Goal: Information Seeking & Learning: Check status

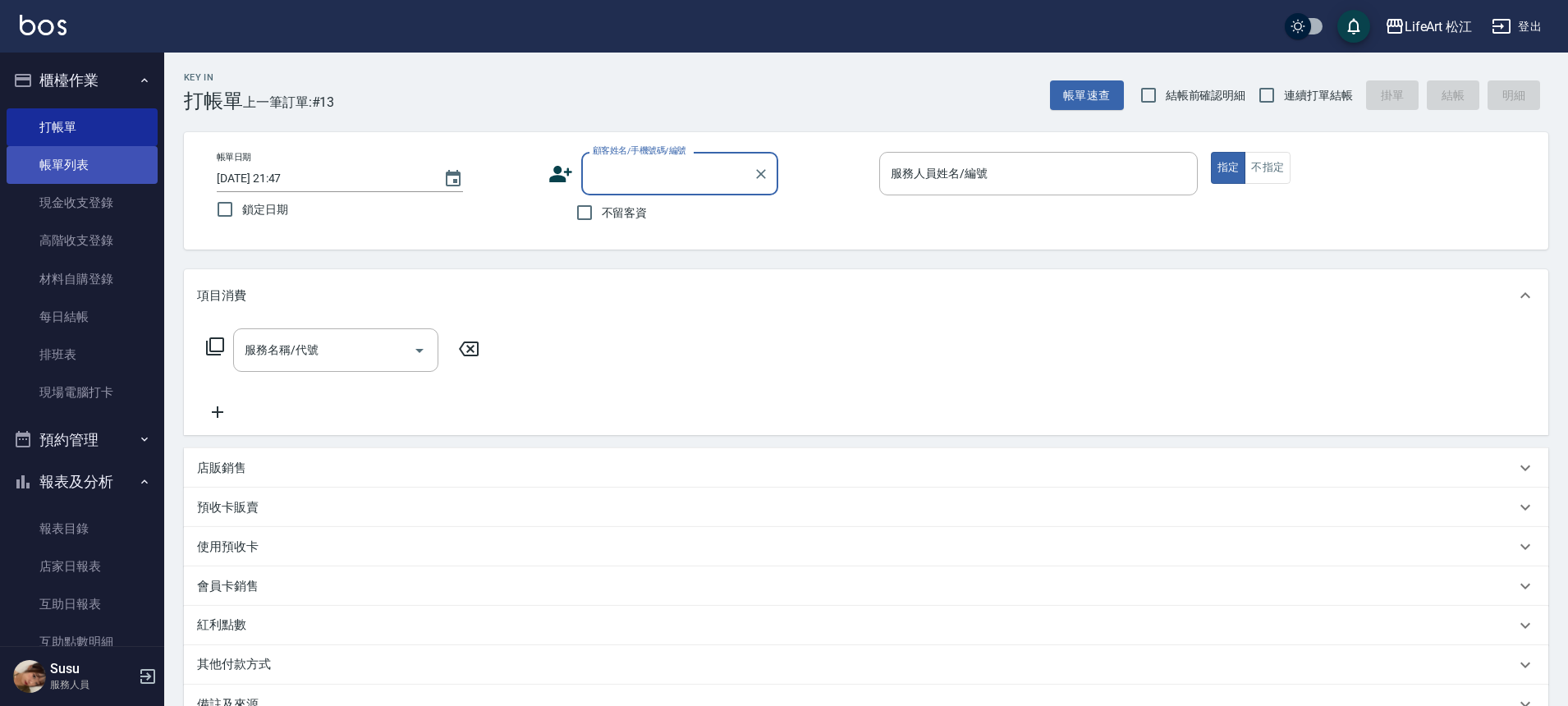
click at [106, 168] on link "帳單列表" at bounding box center [82, 165] width 151 height 37
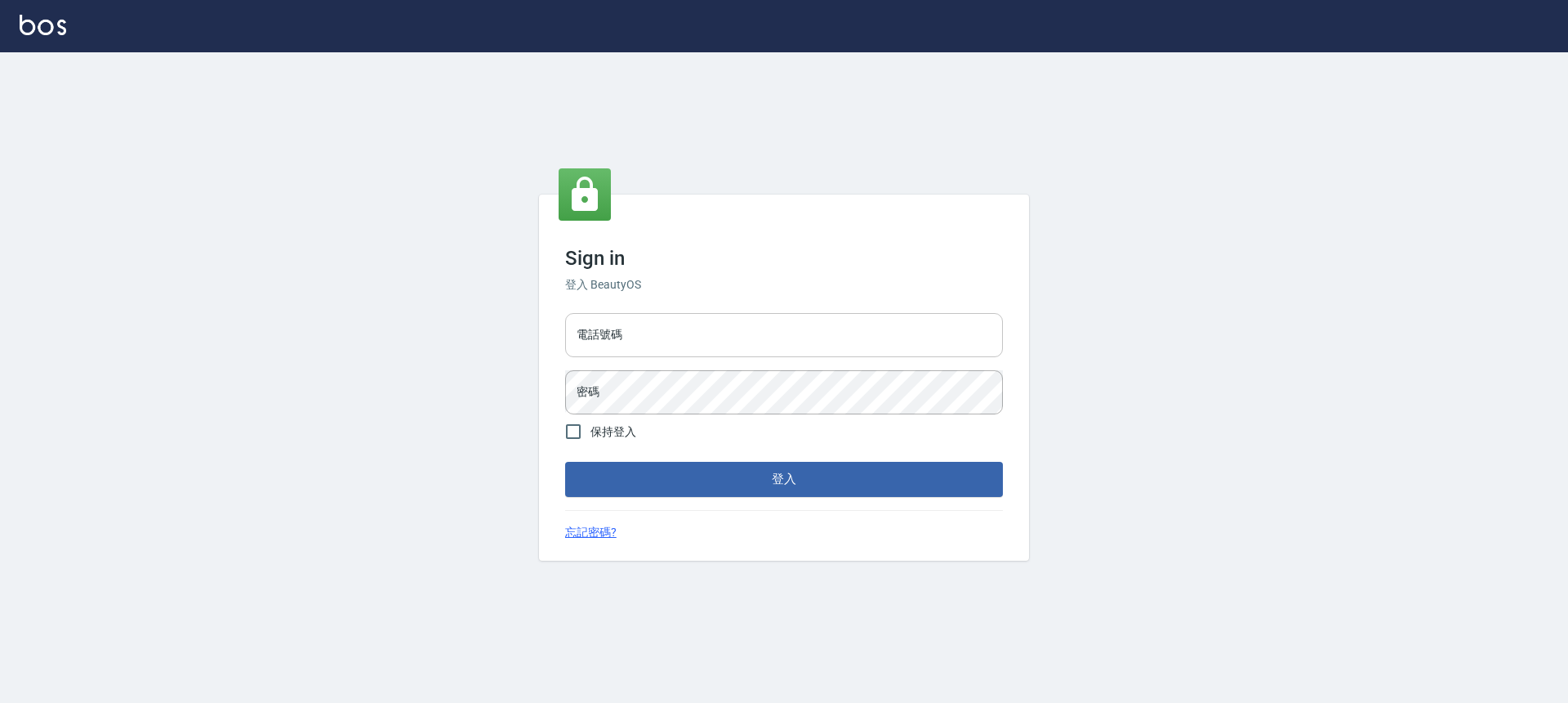
click at [744, 336] on input "電話號碼" at bounding box center [784, 335] width 438 height 44
type input "1"
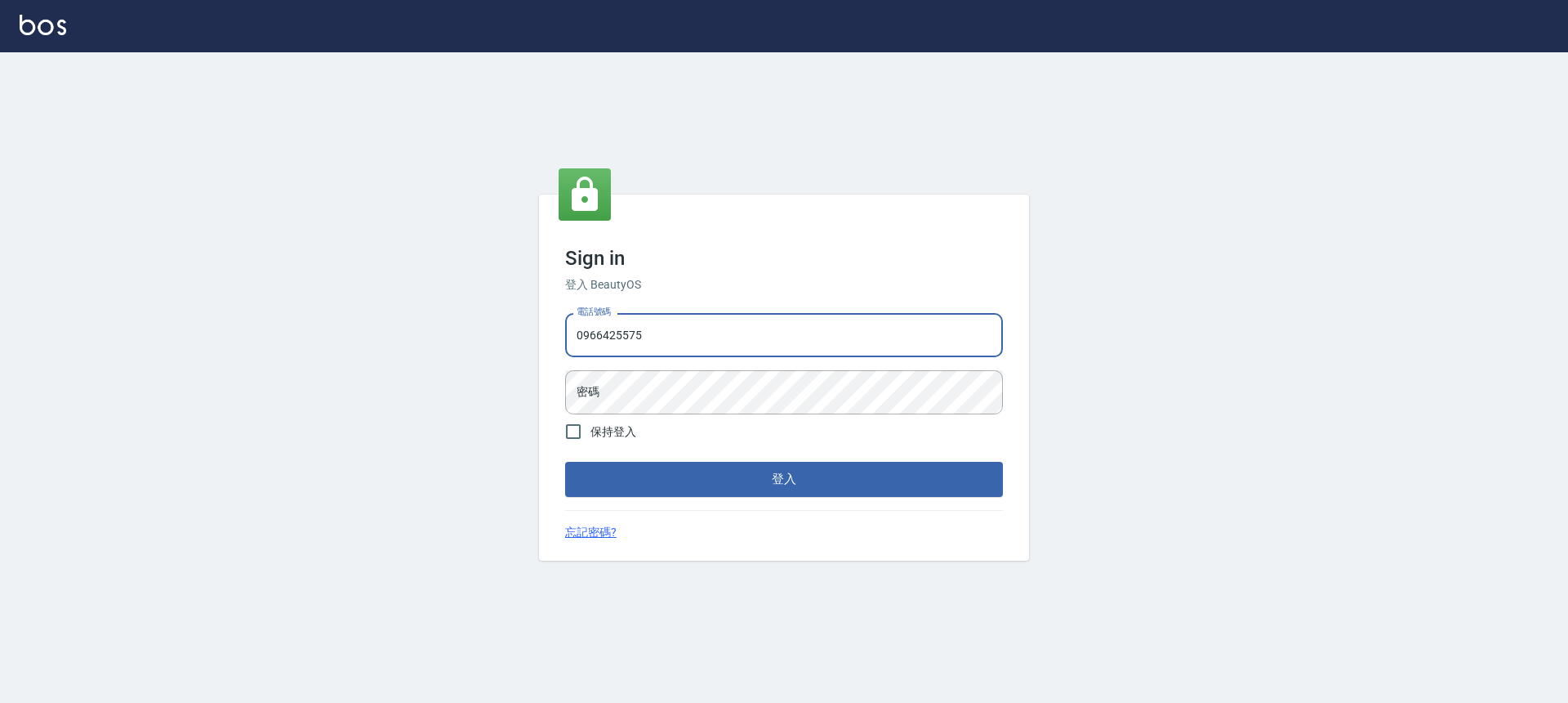
type input "0966425575"
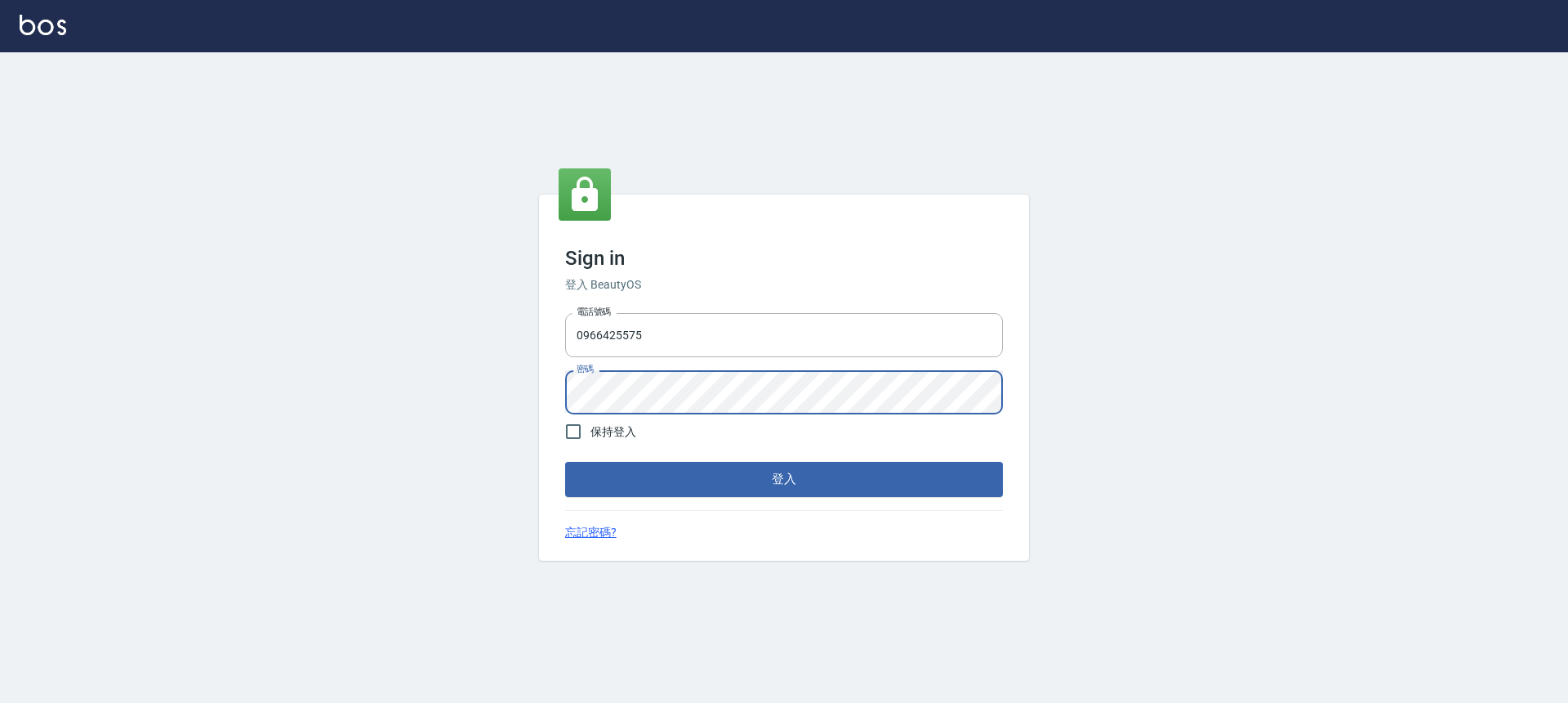
click at [817, 475] on button "登入" at bounding box center [784, 479] width 438 height 34
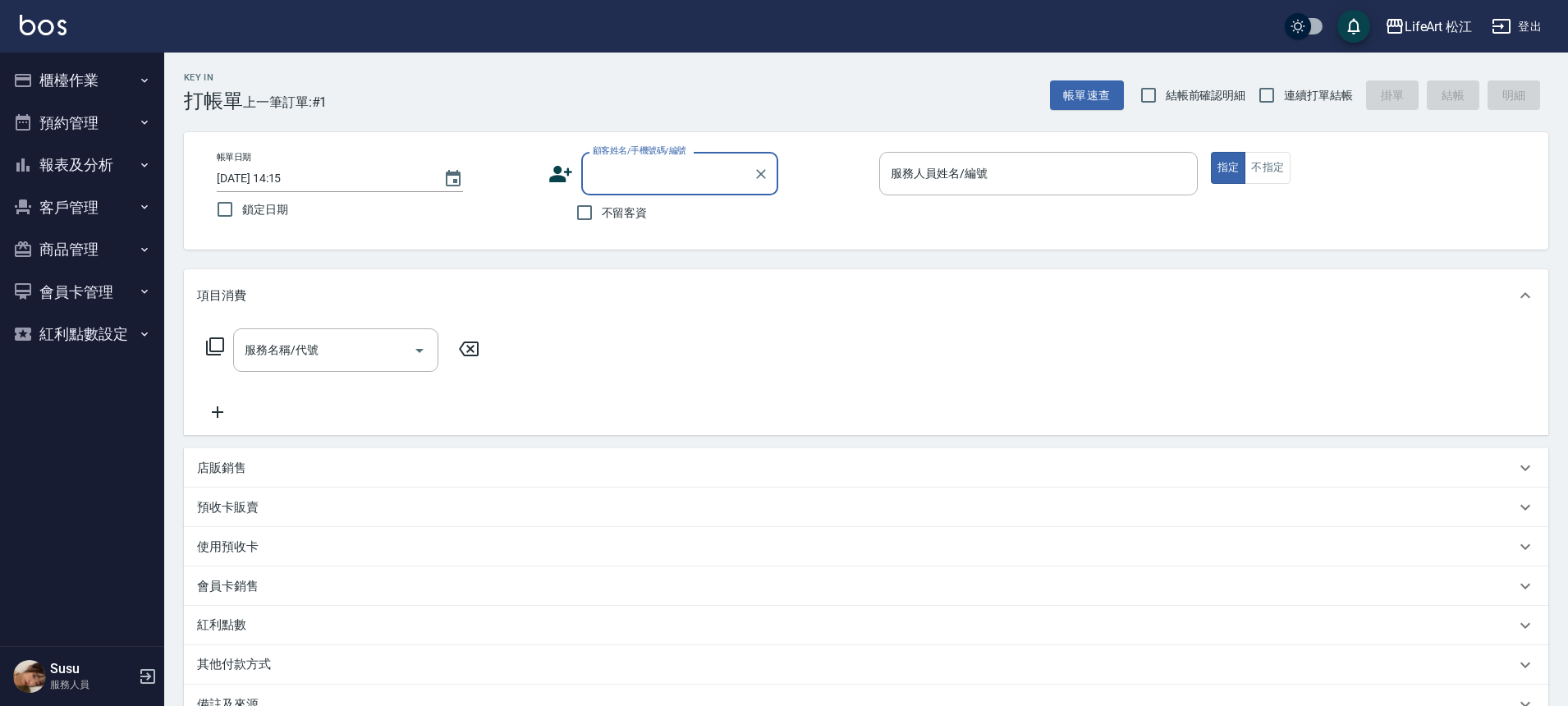
click at [113, 176] on button "報表及分析" at bounding box center [82, 165] width 151 height 43
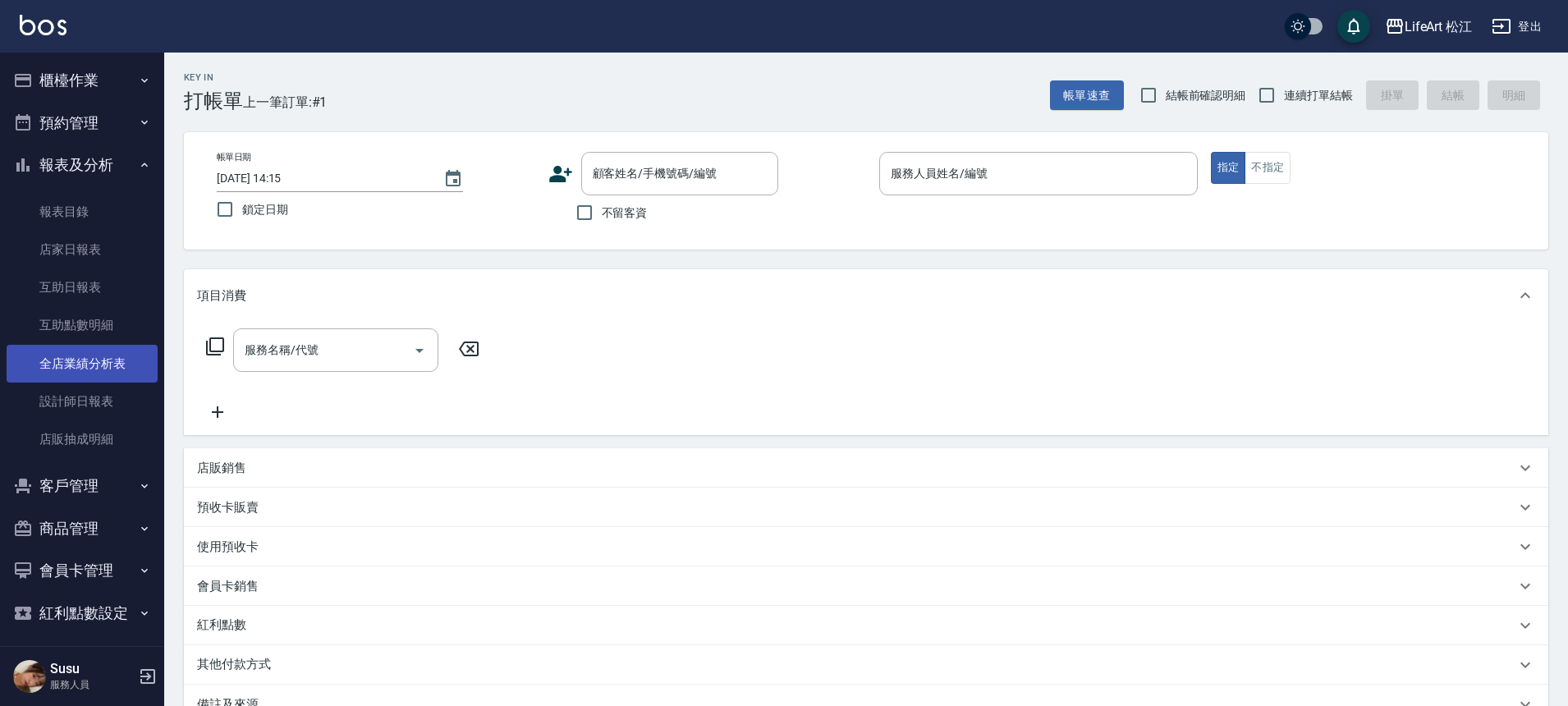
click at [96, 362] on link "全店業績分析表" at bounding box center [82, 363] width 151 height 37
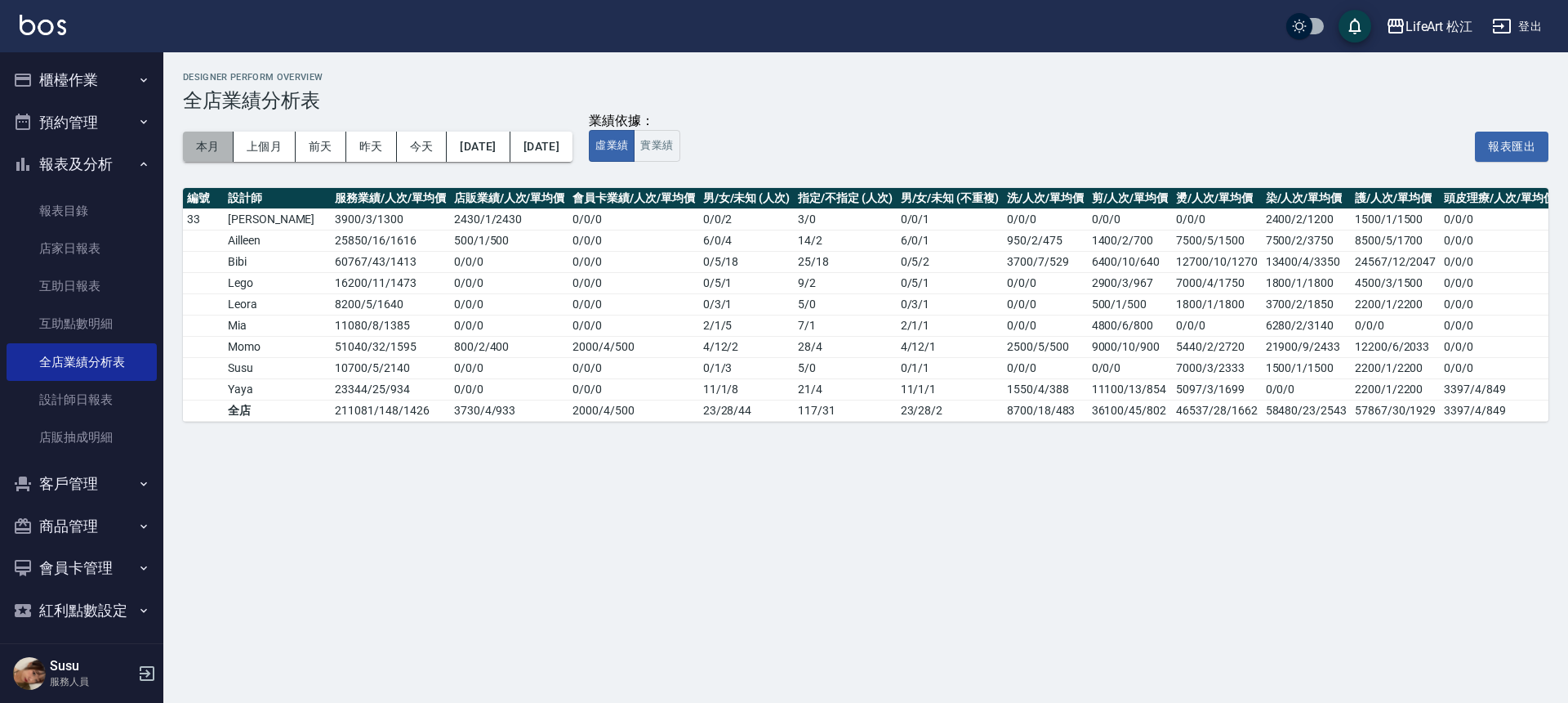
click at [191, 144] on button "本月" at bounding box center [208, 147] width 50 height 30
click at [285, 141] on button "上個月" at bounding box center [264, 147] width 62 height 30
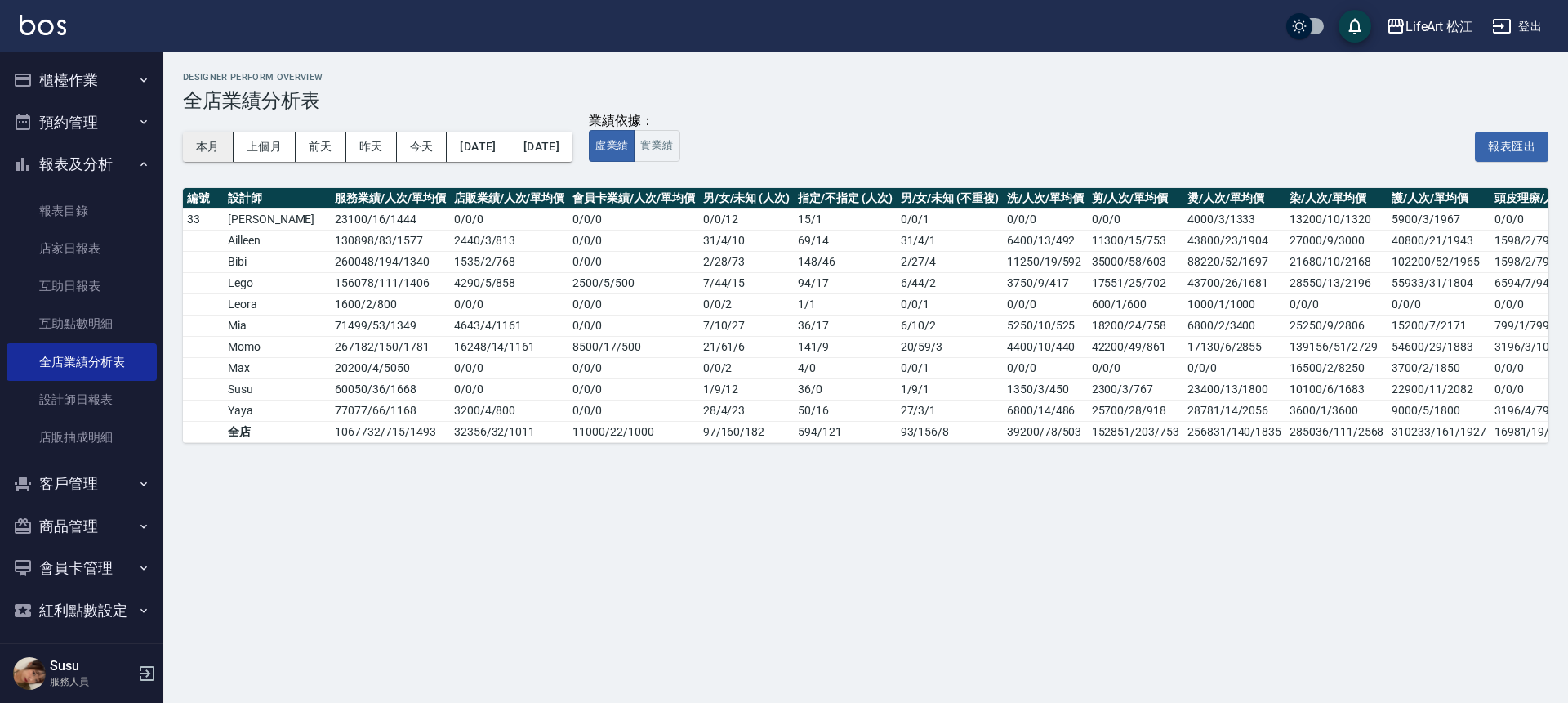
click at [213, 144] on button "本月" at bounding box center [208, 147] width 50 height 30
